Goal: Task Accomplishment & Management: Use online tool/utility

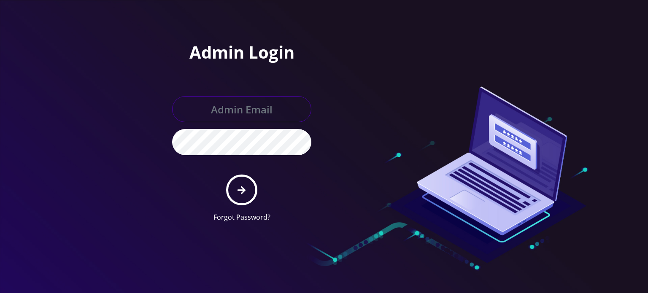
type input "[EMAIL_ADDRESS][DOMAIN_NAME]"
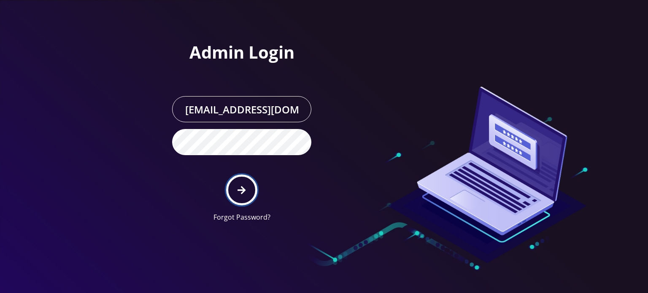
click at [240, 192] on icon "submit" at bounding box center [242, 190] width 8 height 9
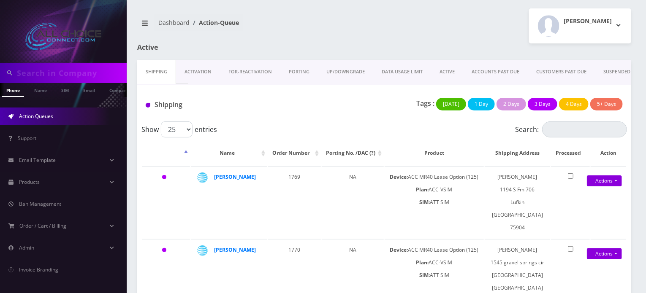
click at [108, 74] on input "text" at bounding box center [71, 73] width 108 height 16
type input "clay"
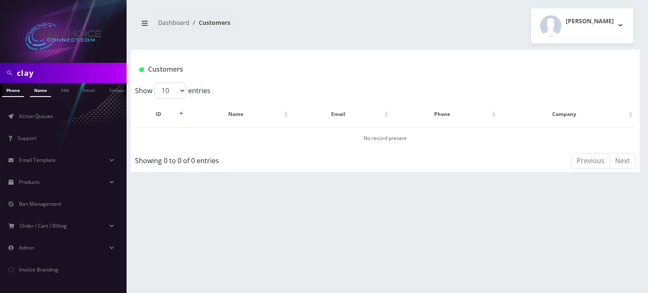
click at [44, 91] on link "Name" at bounding box center [40, 90] width 21 height 14
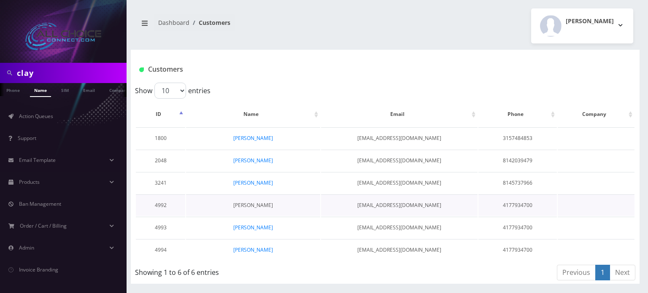
click at [251, 204] on link "[PERSON_NAME]" at bounding box center [253, 205] width 40 height 7
click at [248, 250] on link "Melanie Clay" at bounding box center [253, 250] width 40 height 7
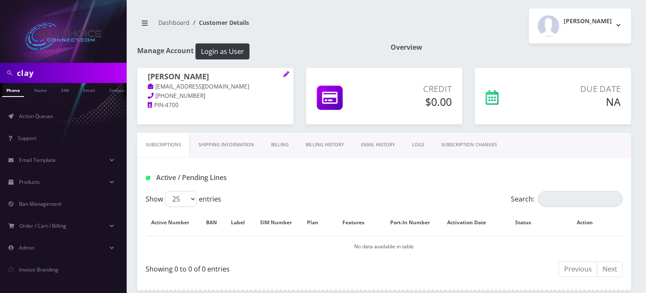
click at [340, 144] on link "Billing History" at bounding box center [324, 145] width 55 height 24
click at [333, 145] on link "Billing History" at bounding box center [324, 145] width 55 height 24
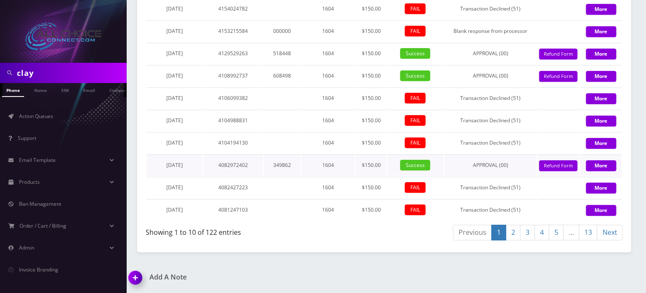
scroll to position [1022, 0]
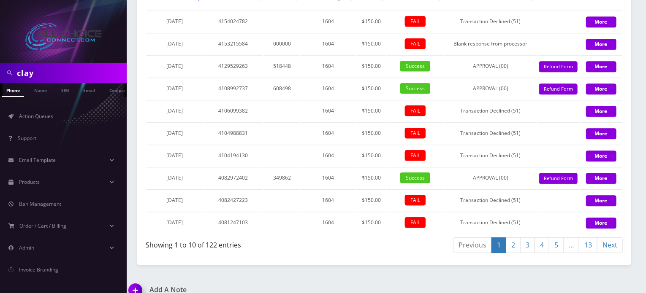
click at [517, 253] on link "2" at bounding box center [513, 246] width 15 height 16
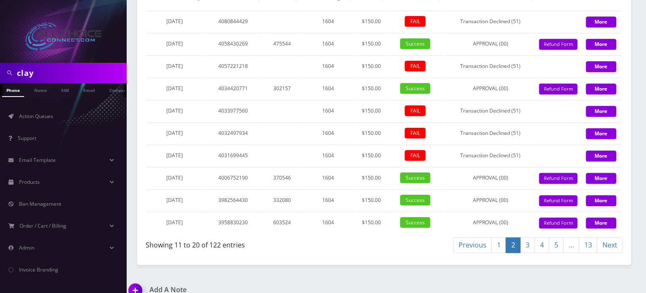
click at [526, 253] on link "3" at bounding box center [527, 246] width 15 height 16
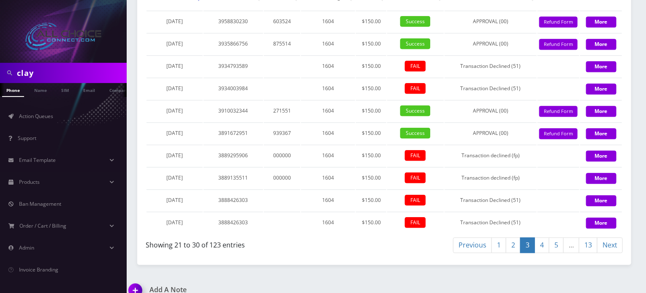
click at [554, 253] on link "5" at bounding box center [556, 246] width 15 height 16
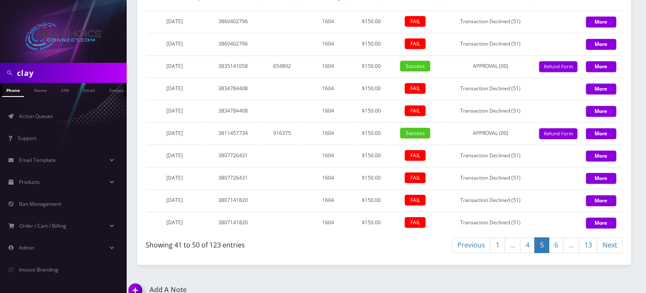
click at [493, 253] on link "1" at bounding box center [497, 246] width 15 height 16
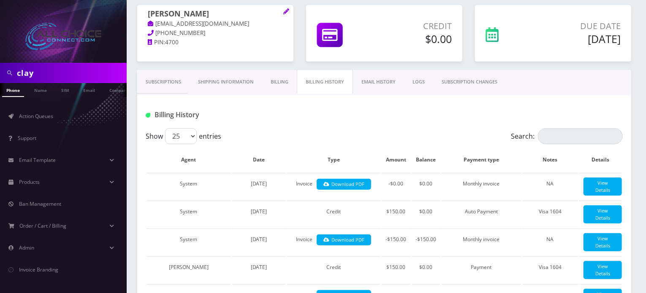
scroll to position [0, 0]
